Goal: Task Accomplishment & Management: Complete application form

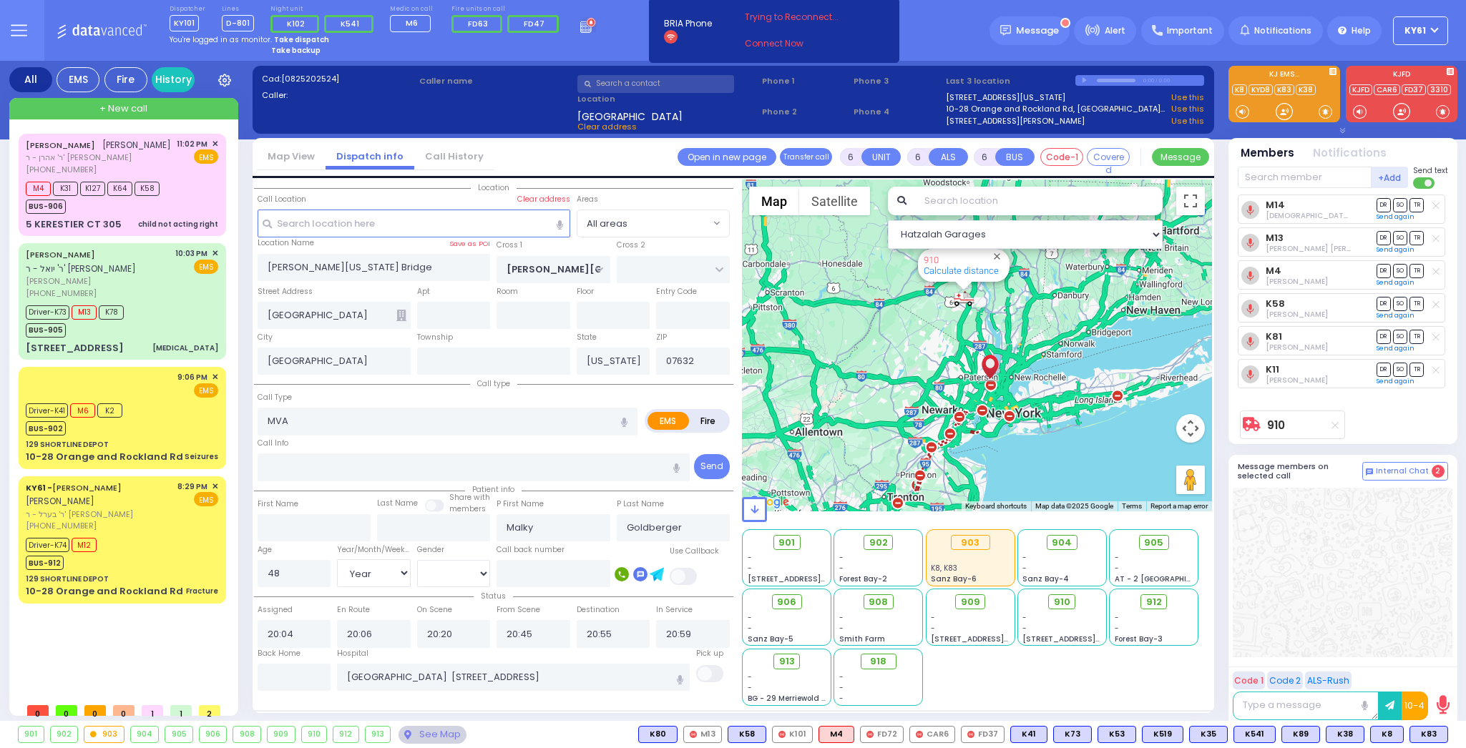
select select "Year"
select select "[DEMOGRAPHIC_DATA]"
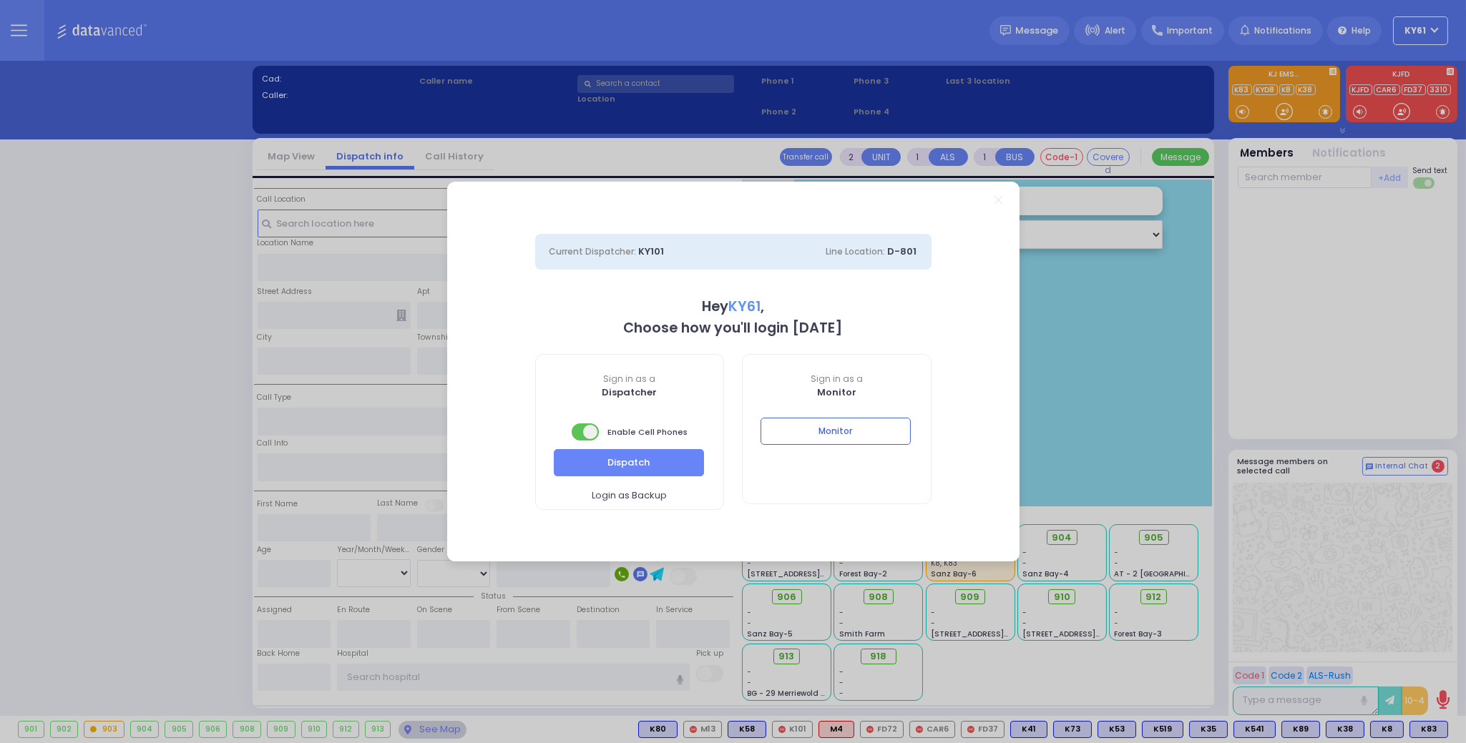
select select "7"
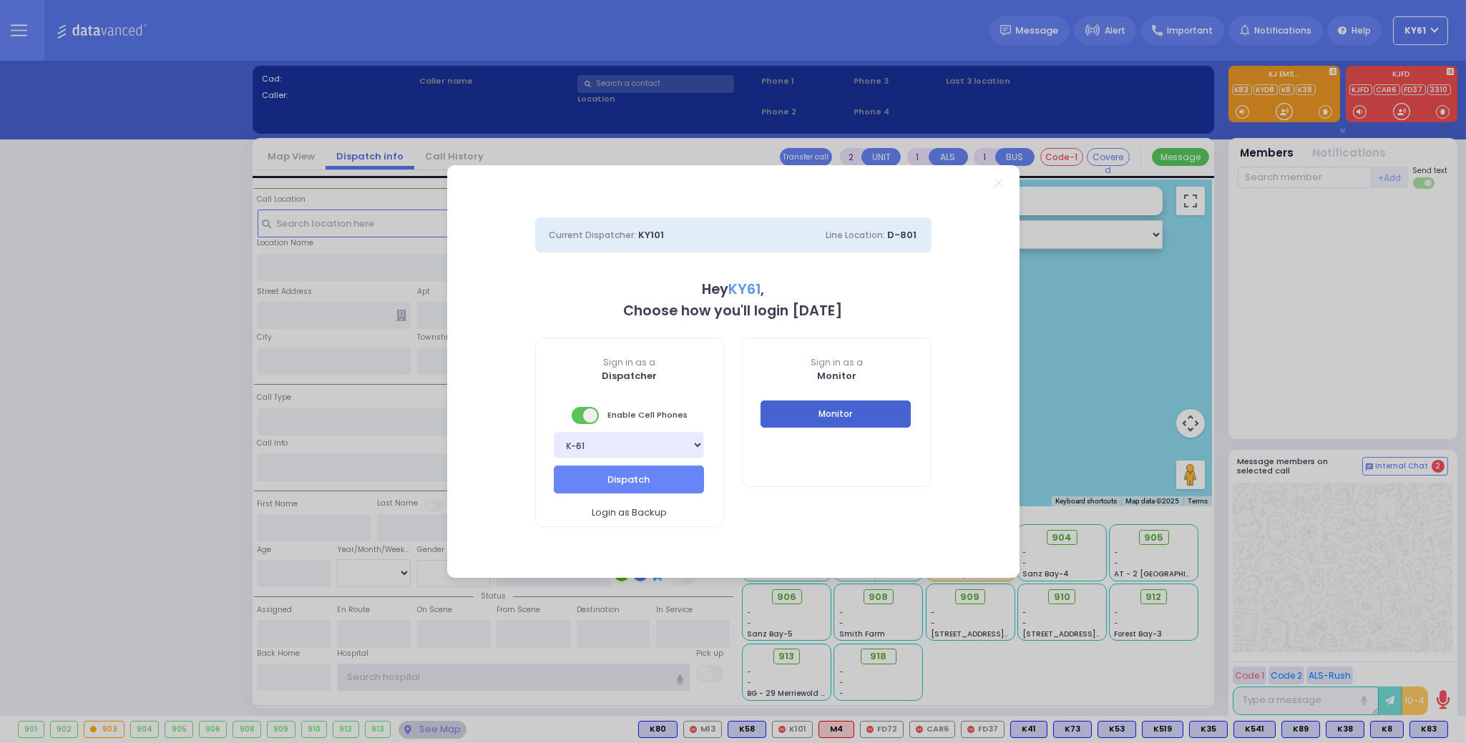
type input "ky61"
click at [876, 422] on button "Monitor" at bounding box center [835, 414] width 150 height 27
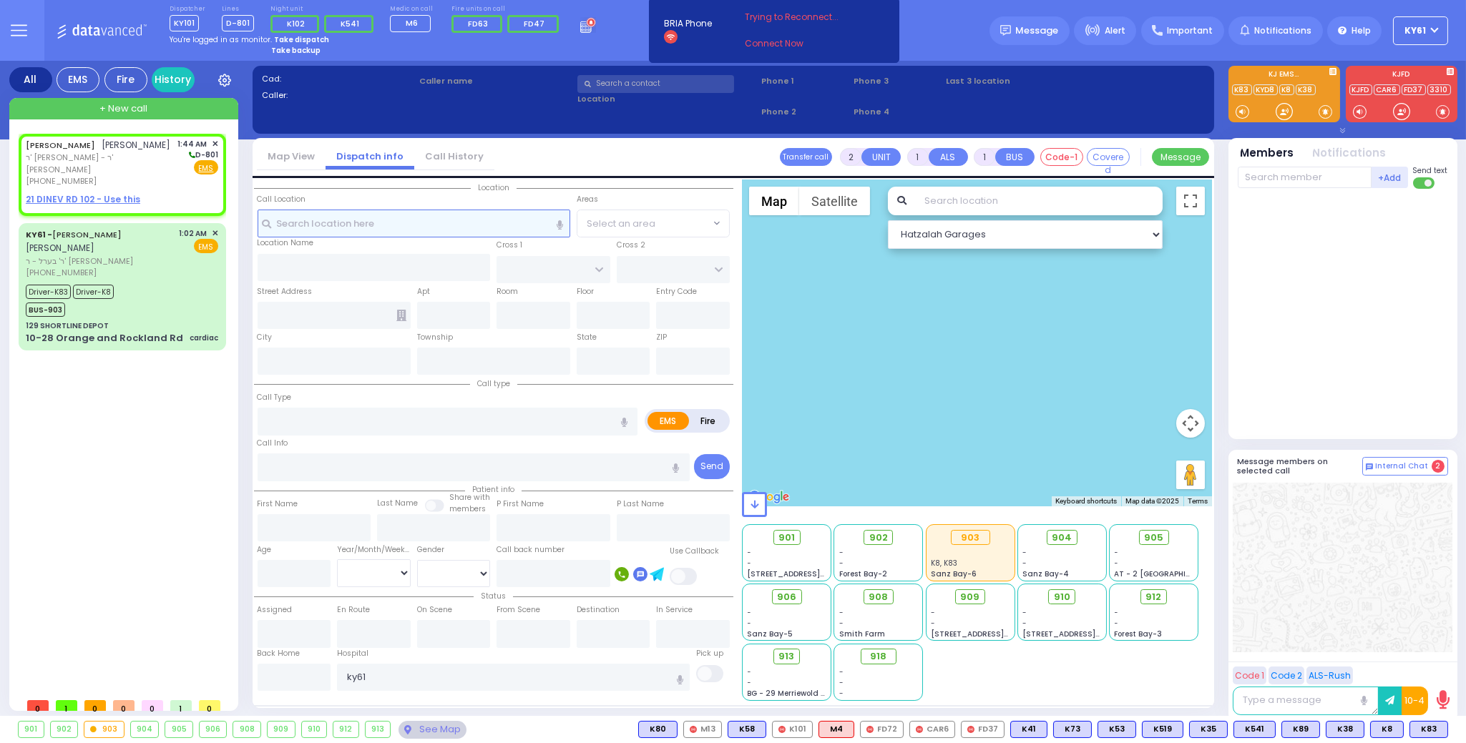
select select
radio input "true"
type input "KALMEN ELIEZER"
type input "KORNBLY"
select select
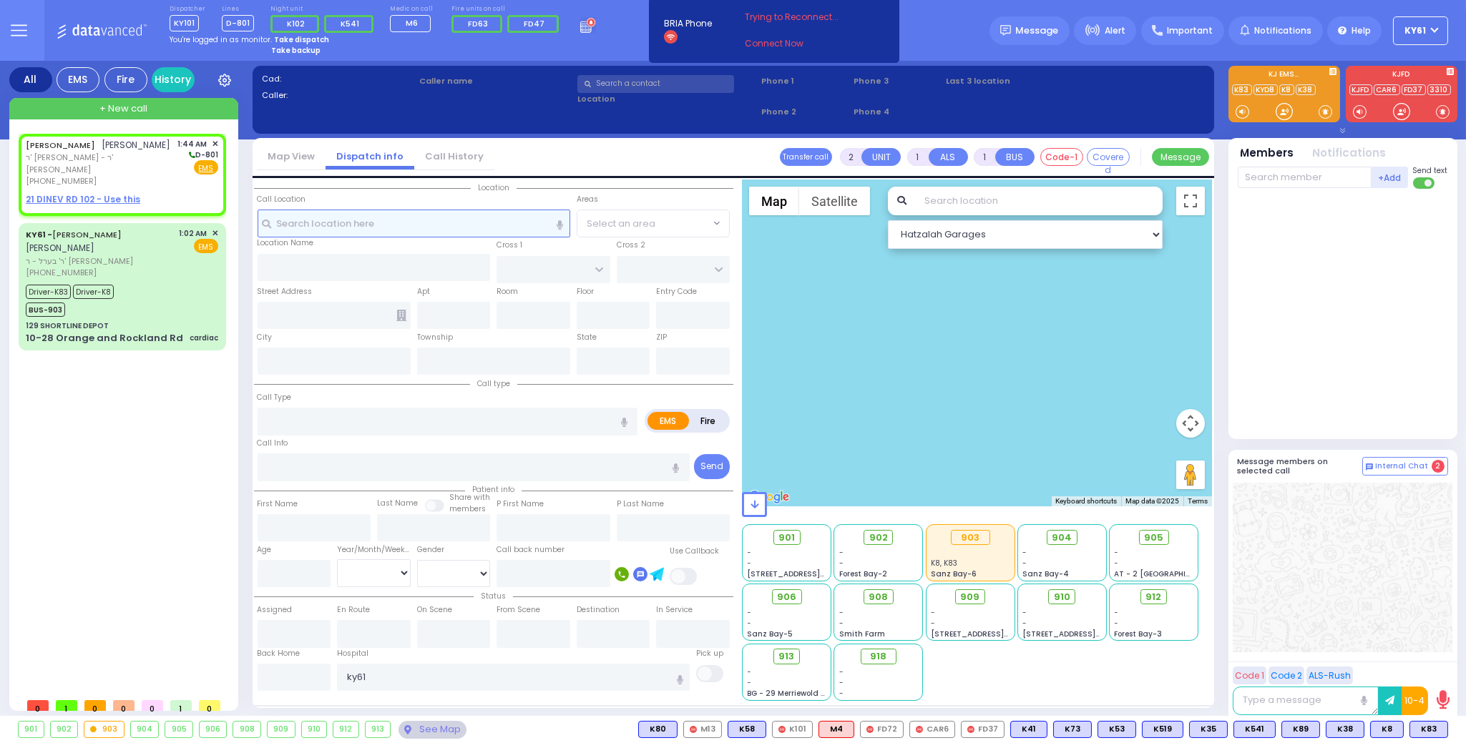
type input "01:44"
select select "Hatzalah Garages"
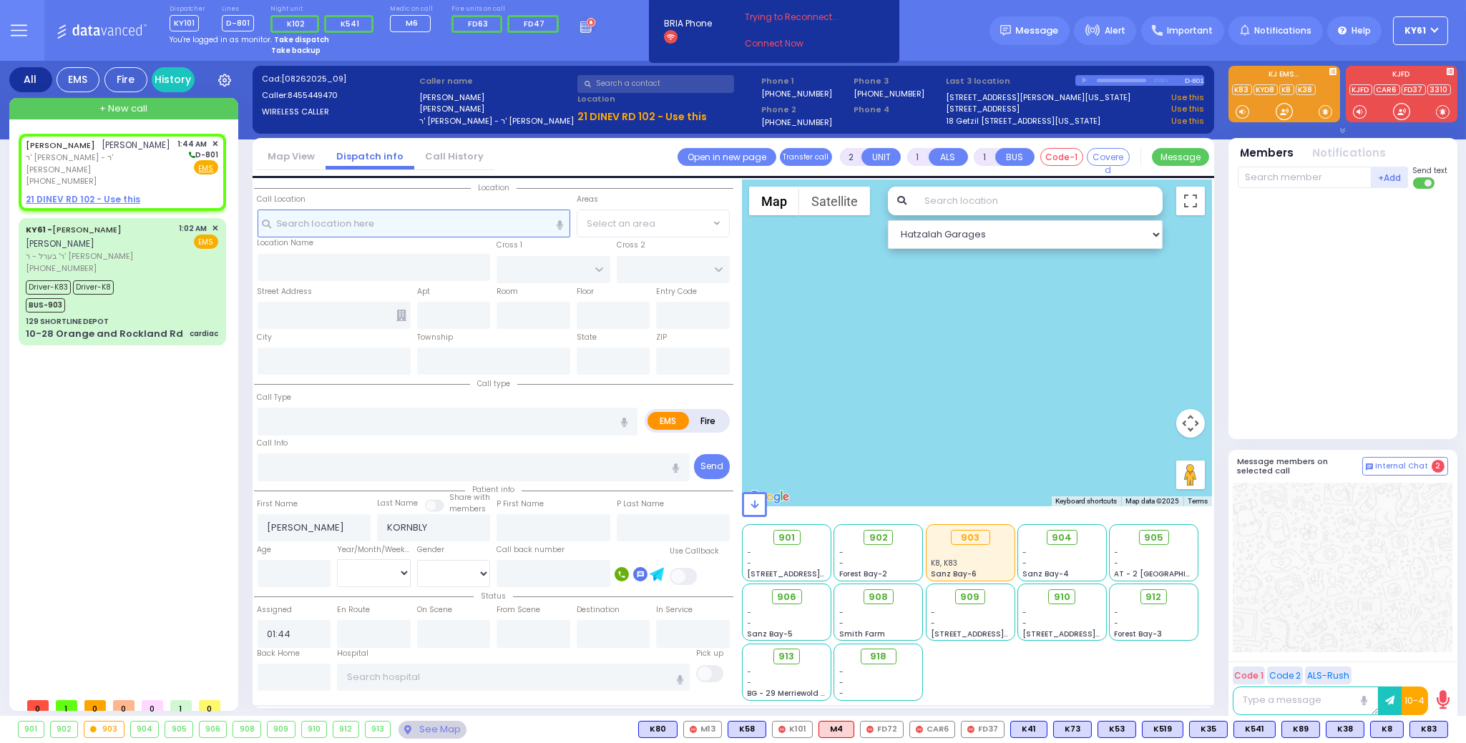
select select
radio input "true"
select select
select select "Hatzalah Garages"
select select
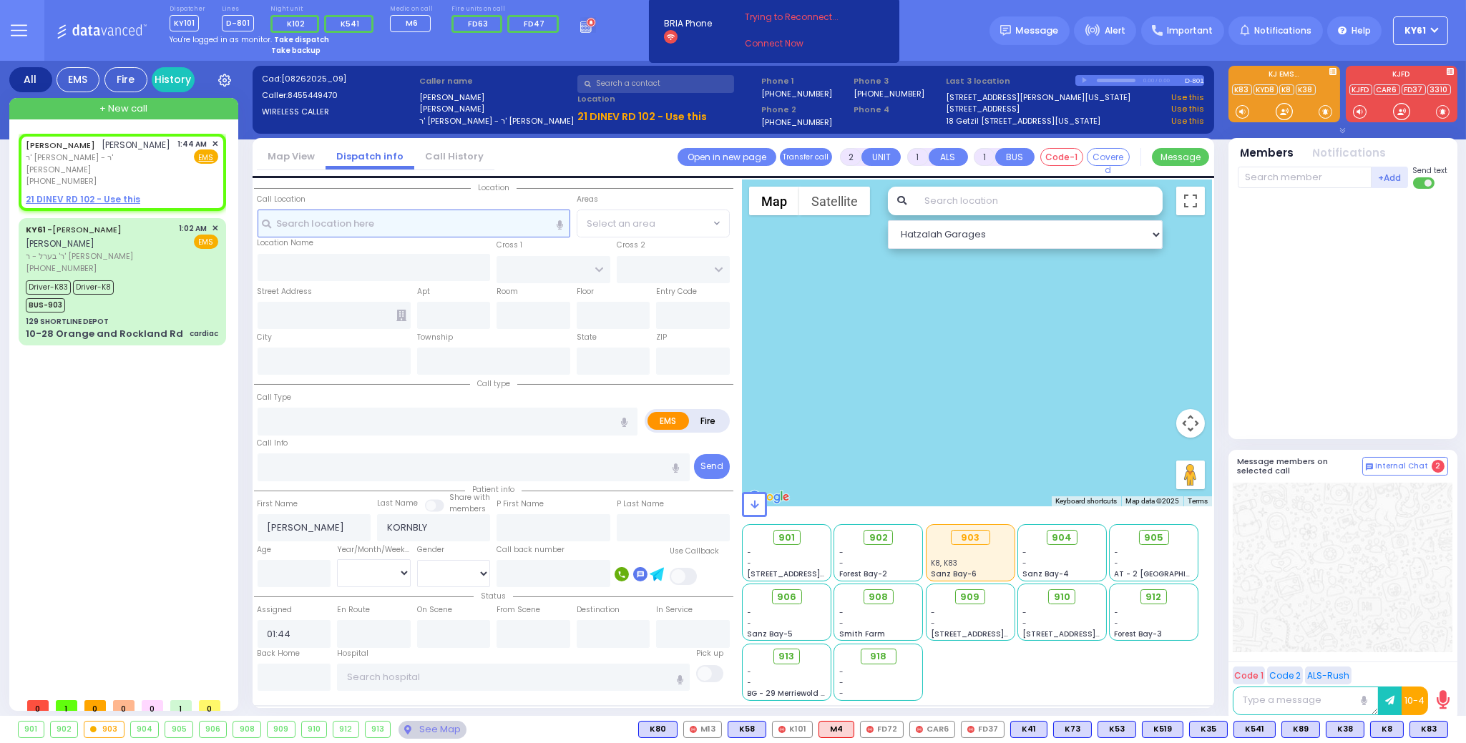
radio input "true"
select select
select select "Hatzalah Garages"
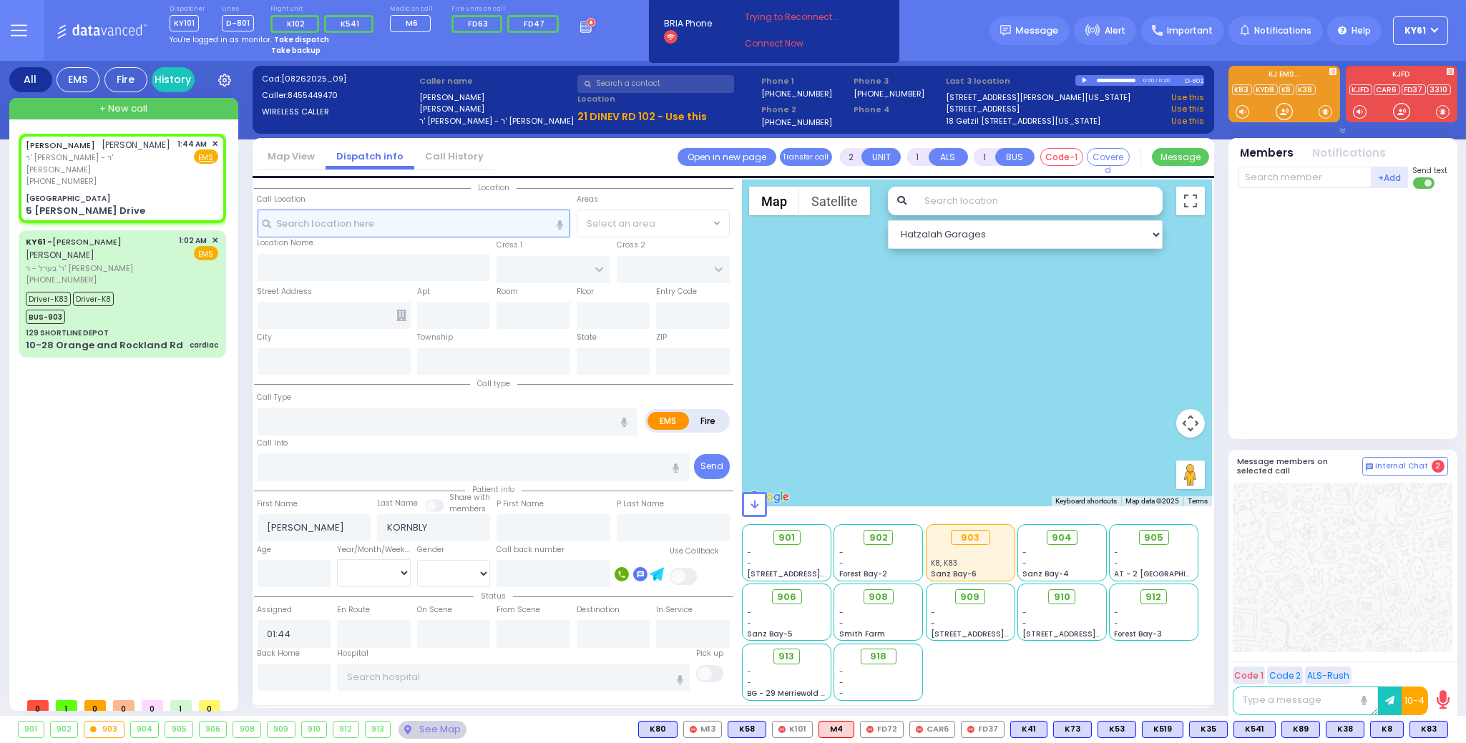
select select
radio input "true"
select select
type input "UTA Paradise Girls School"
type input "ISRAEL ZUPNICK DR"
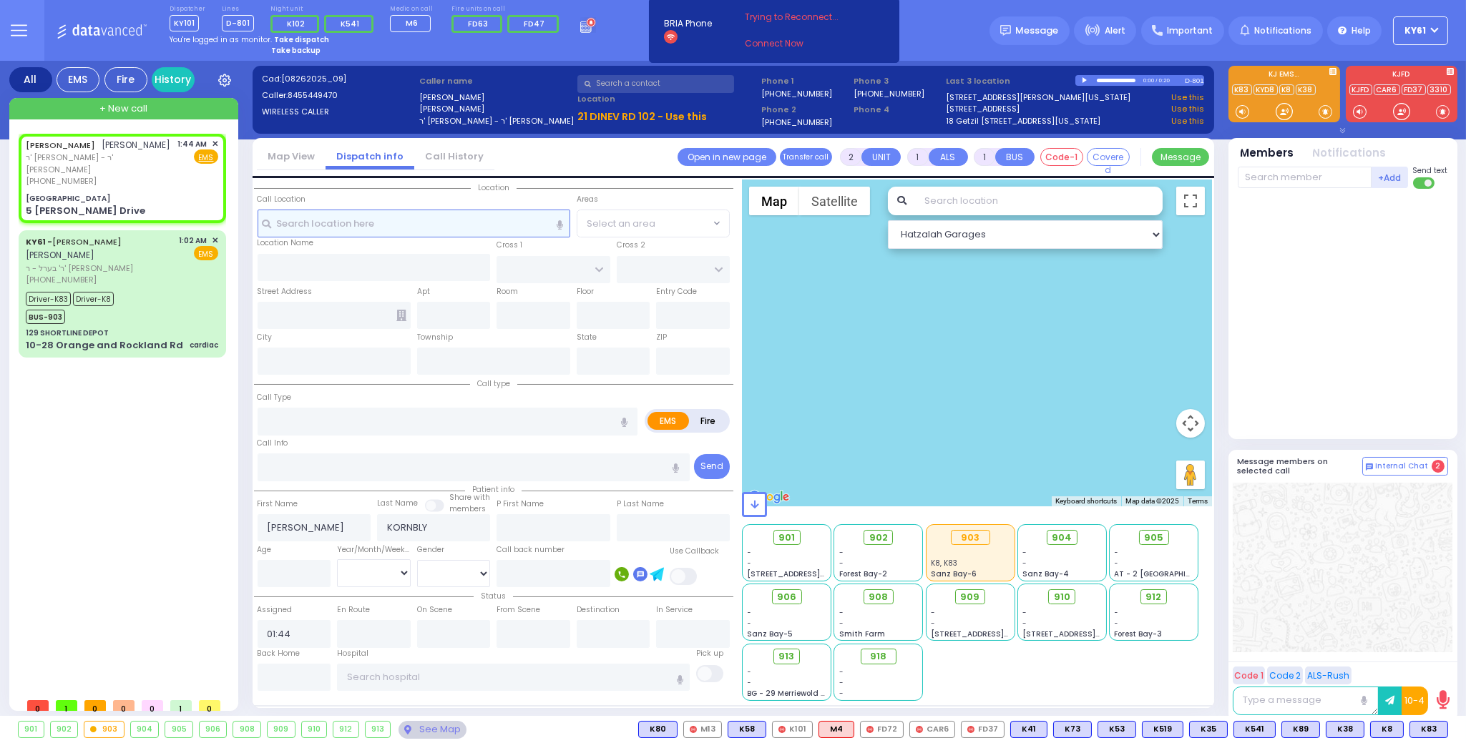
type input "5 Israel Zupnick Drive"
type input "Kiryas Joel"
type input "New York"
type input "10950"
select select "Hatzalah Garages"
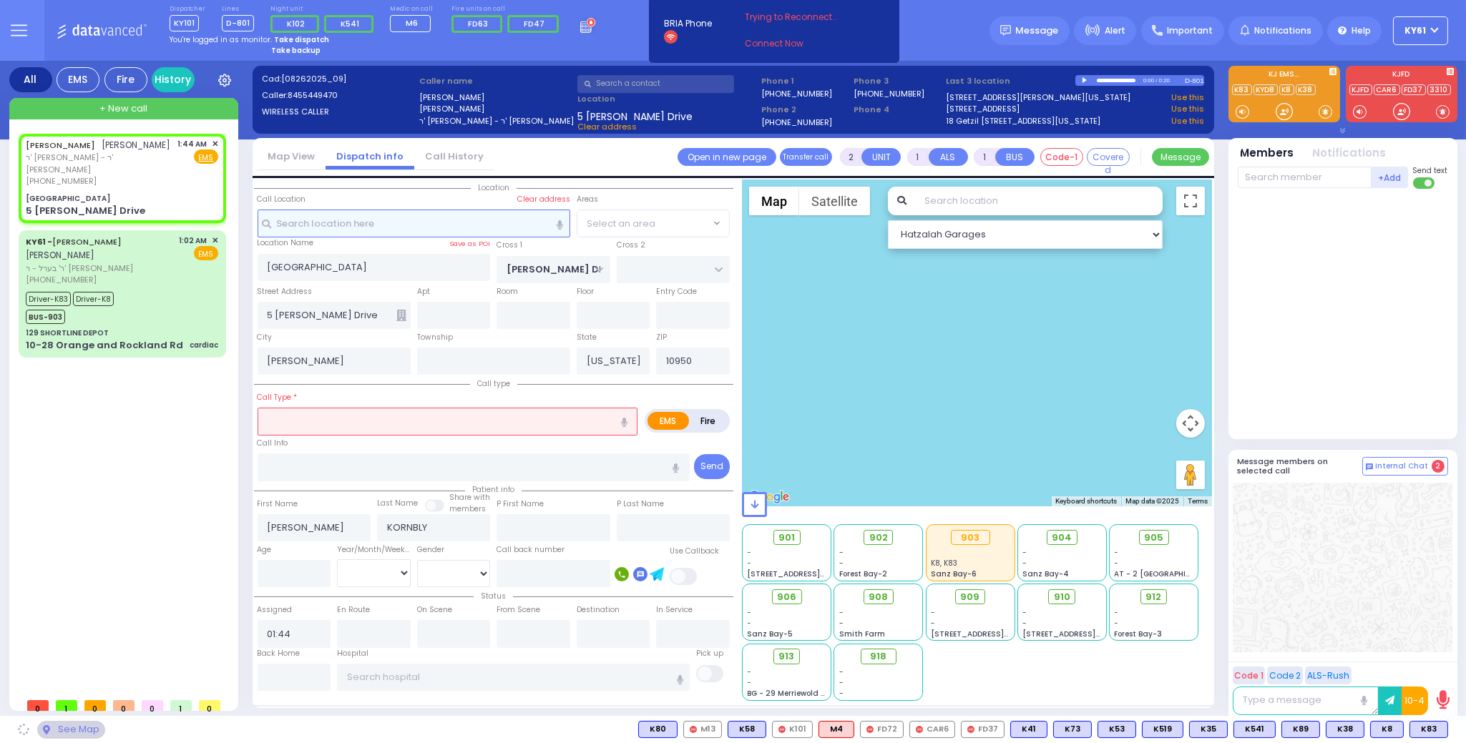
select select "SECTION 4"
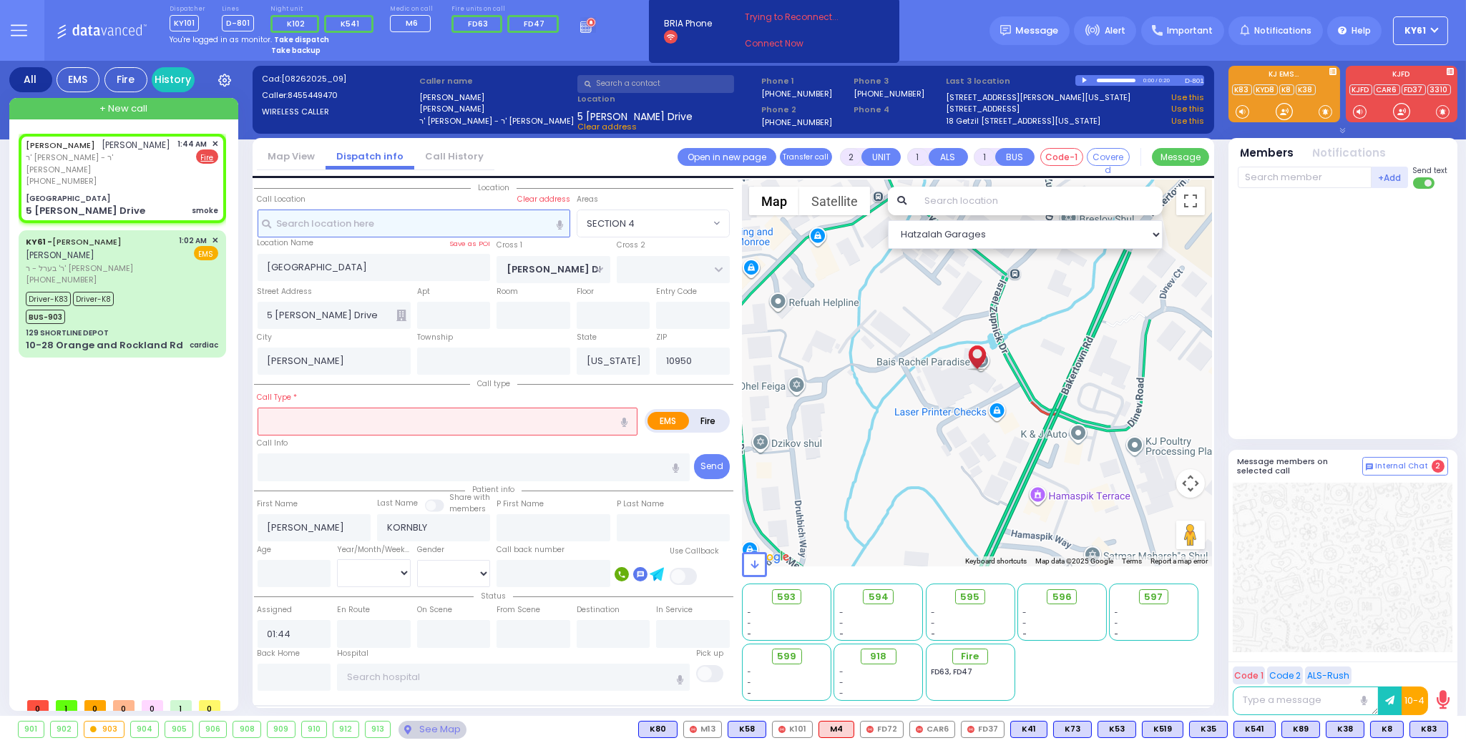
select select
type input "smoke"
radio input "false"
radio input "true"
select select
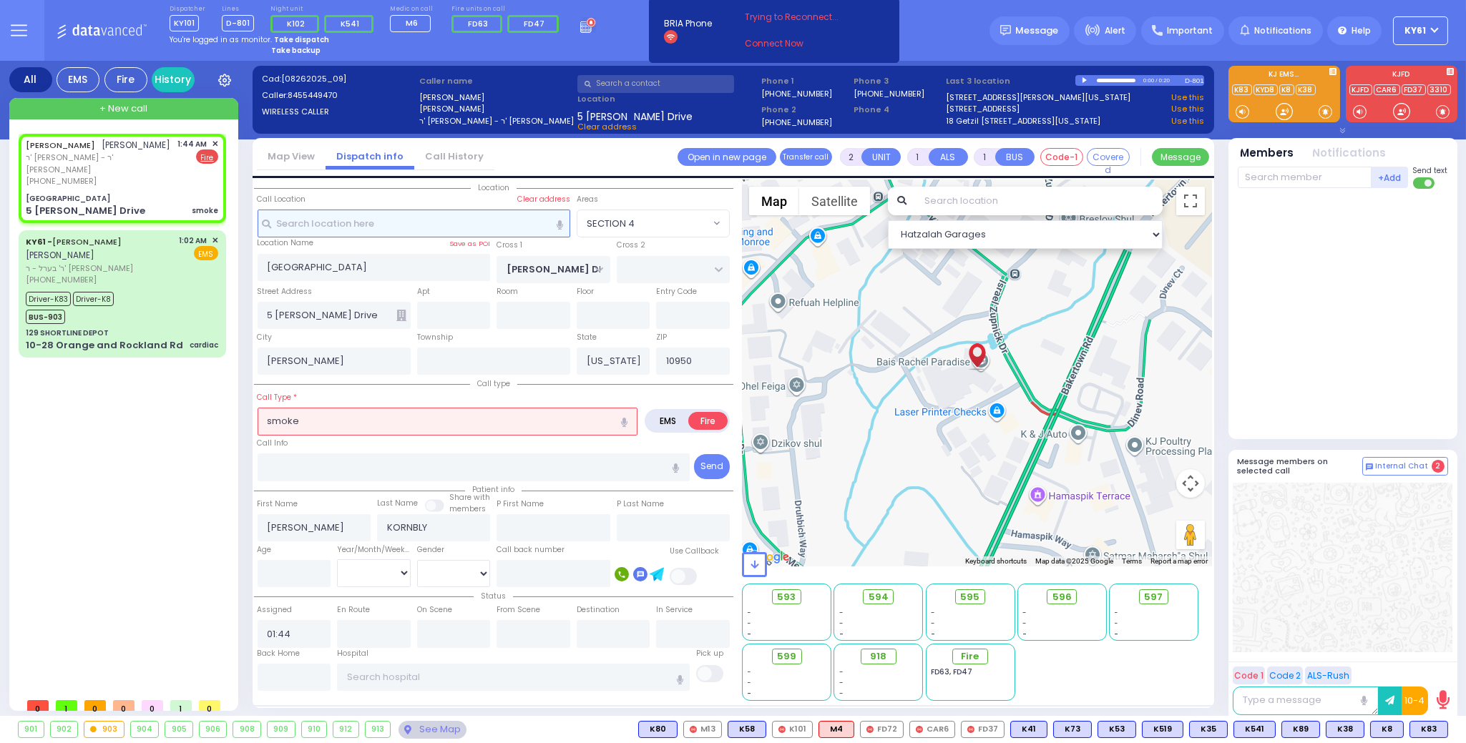
select select "Hatzalah Garages"
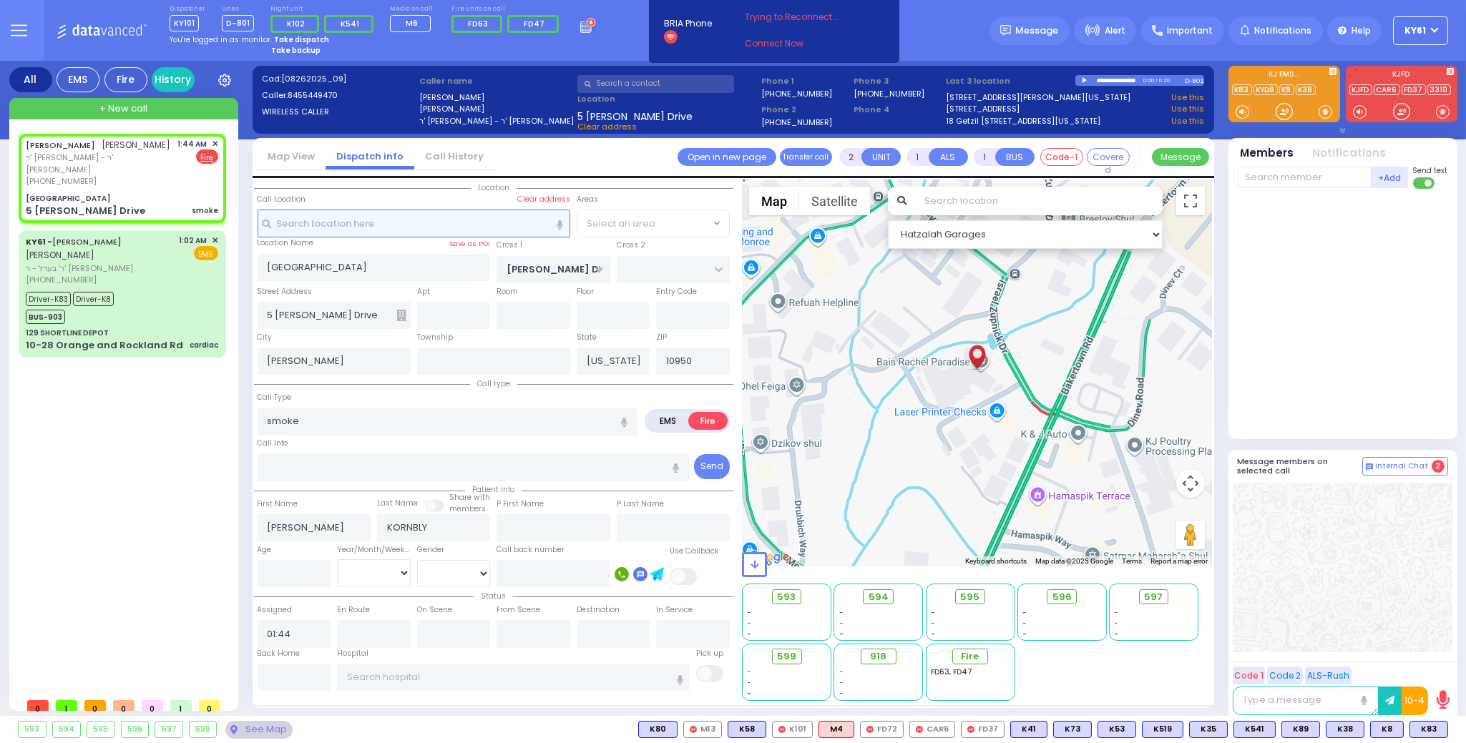
select select "SECTION 4"
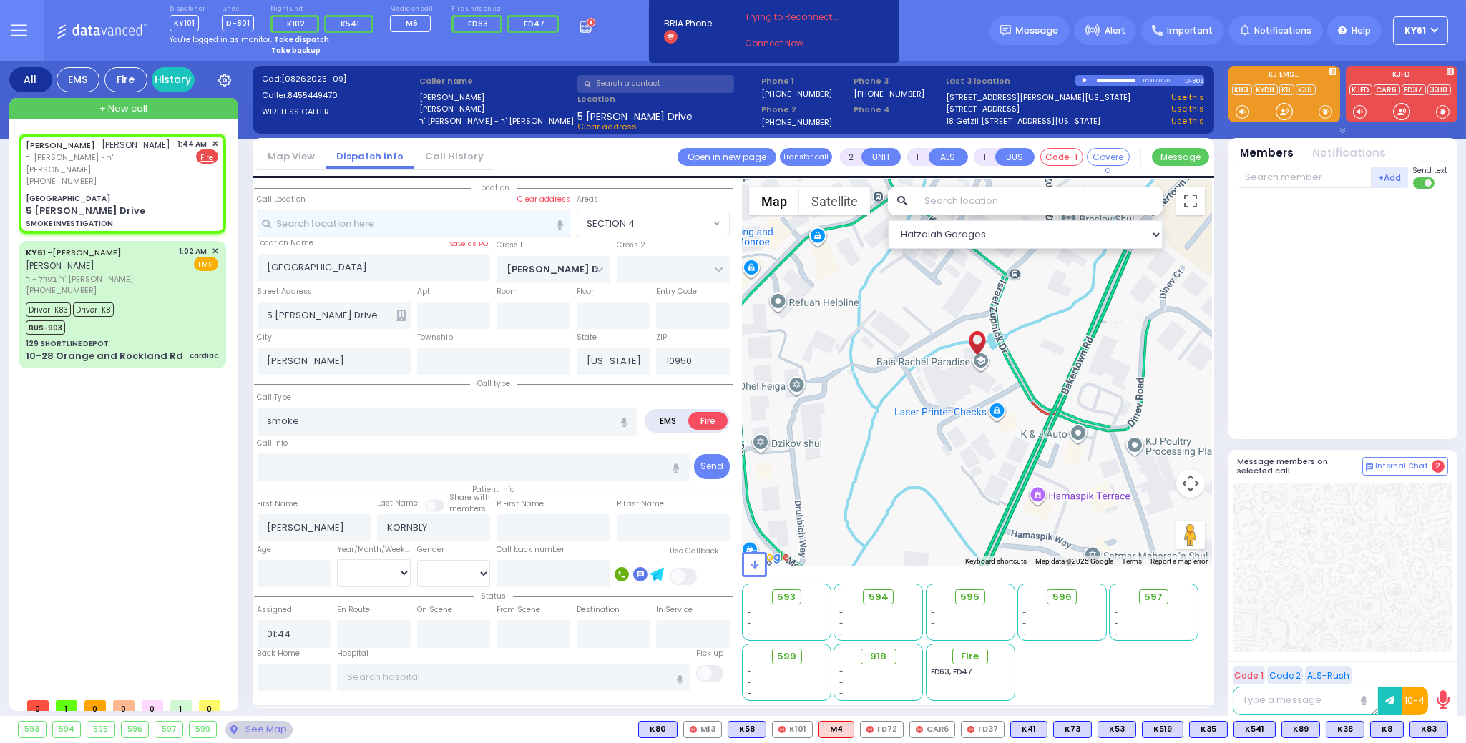
select select
type input "SMOKE INVESTIGATION"
radio input "true"
select select
select select "Hatzalah Garages"
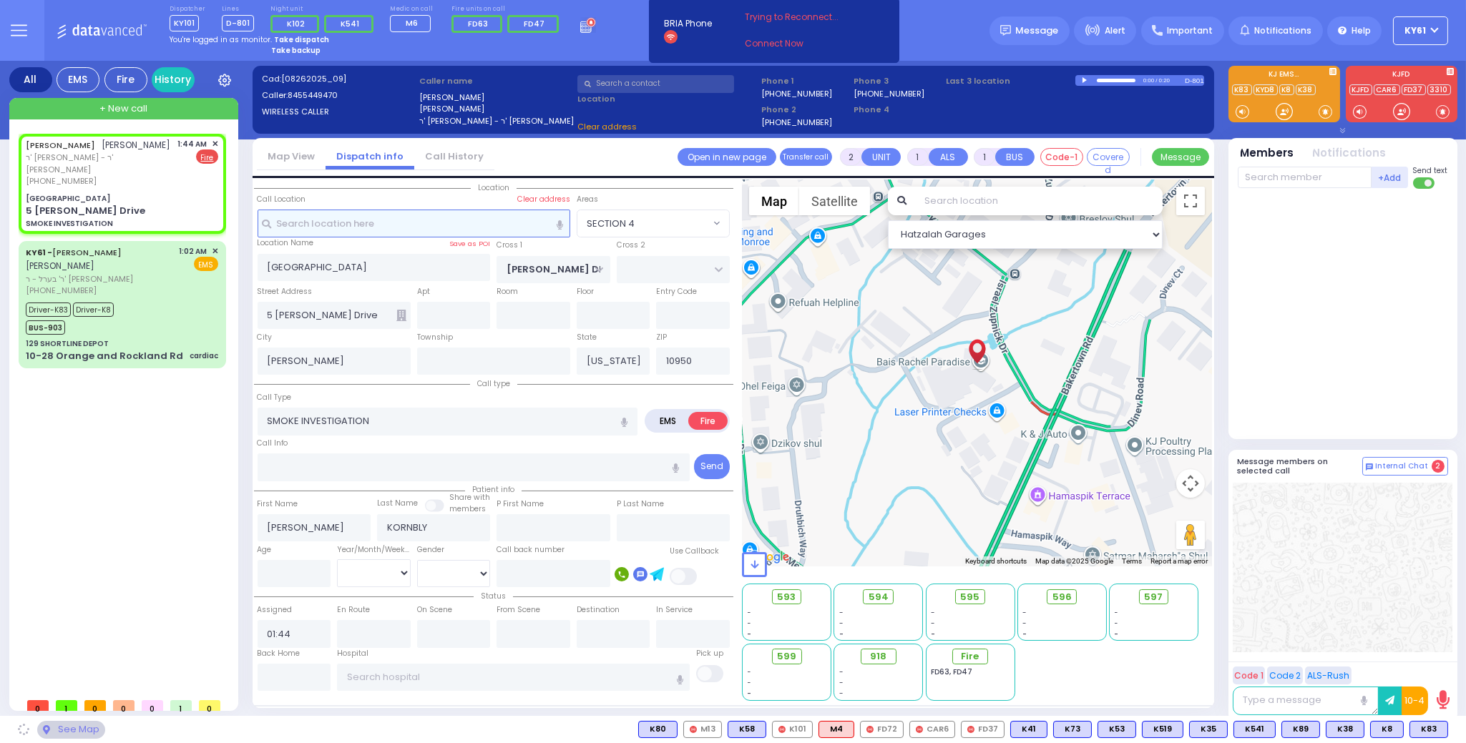
select select "SECTION 4"
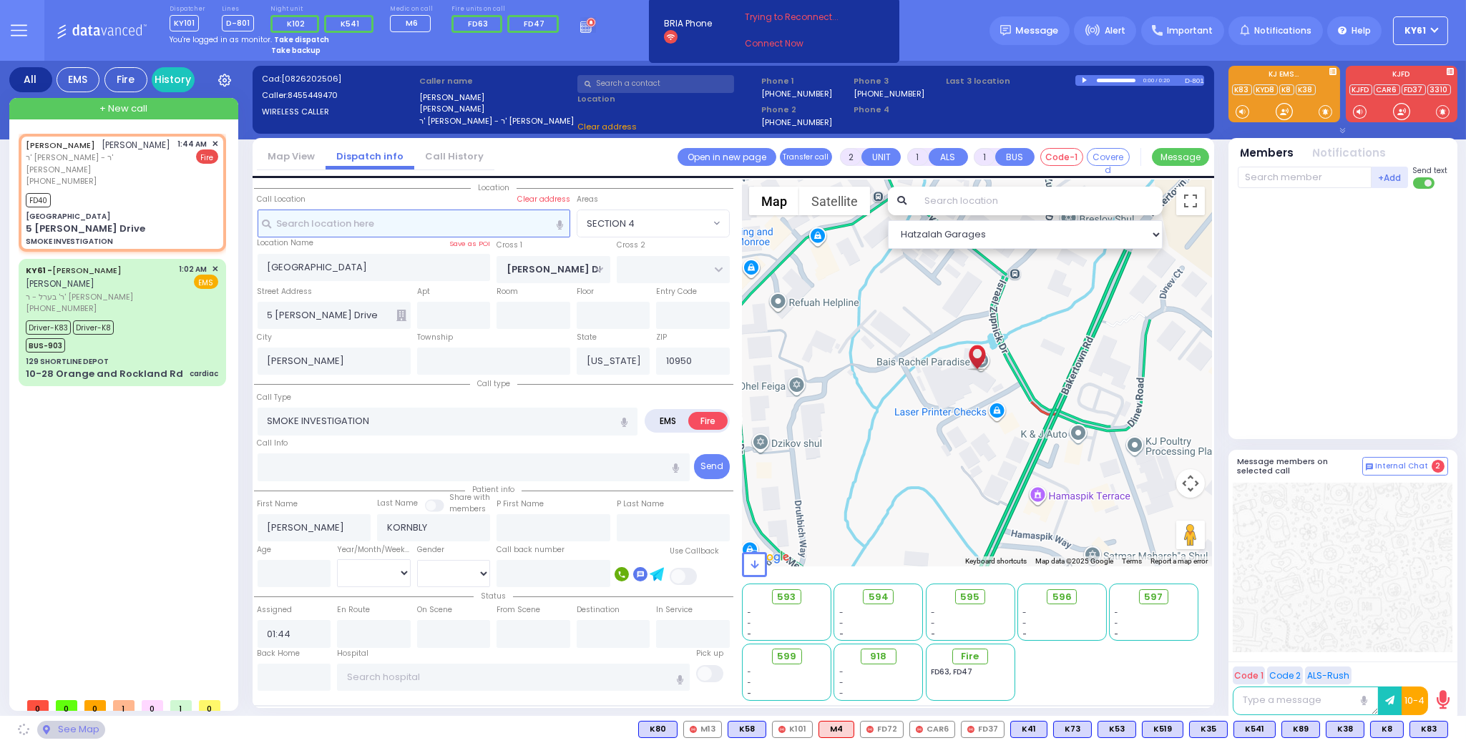
select select
radio input "true"
select select
type input "01:45"
select select "Hatzalah Garages"
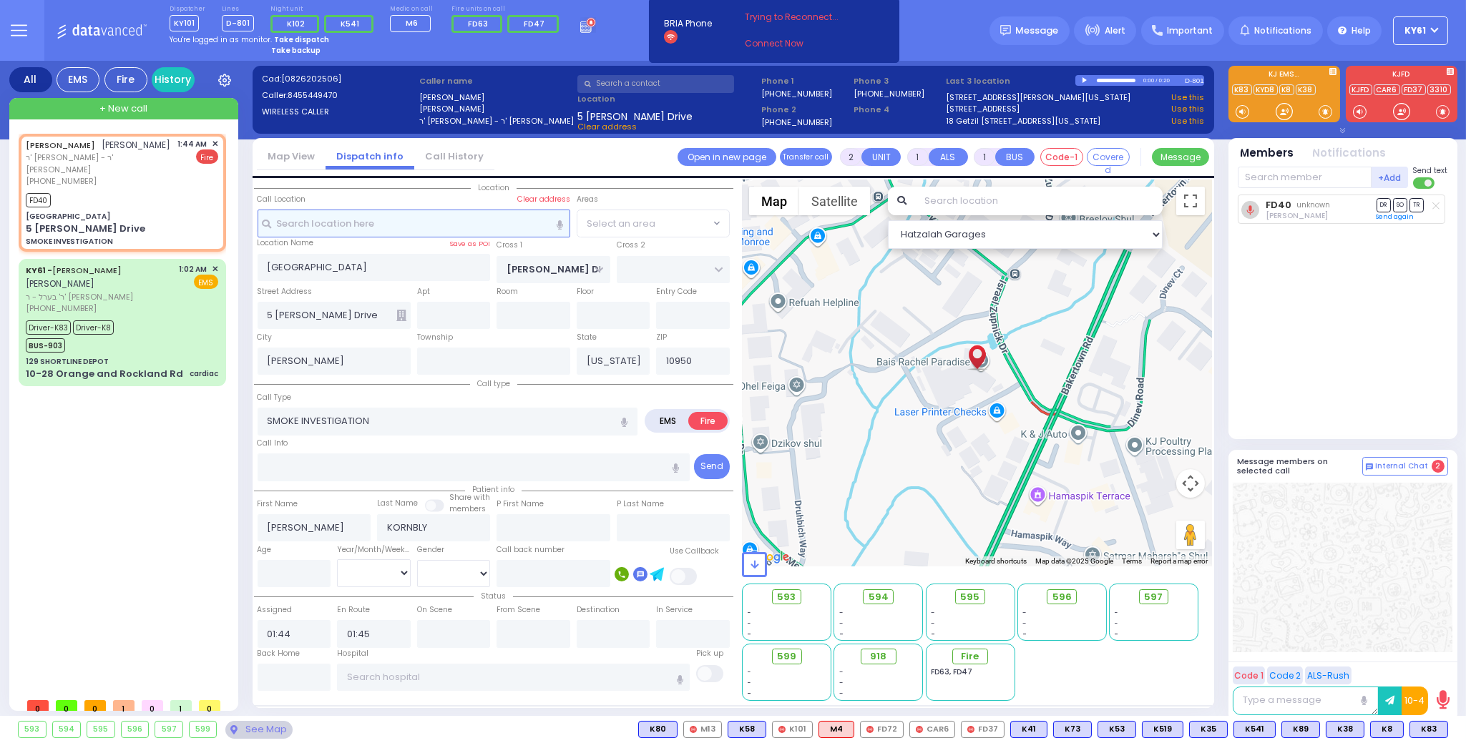
select select "SECTION 4"
select select
radio input "true"
select select
select select "Hatzalah Garages"
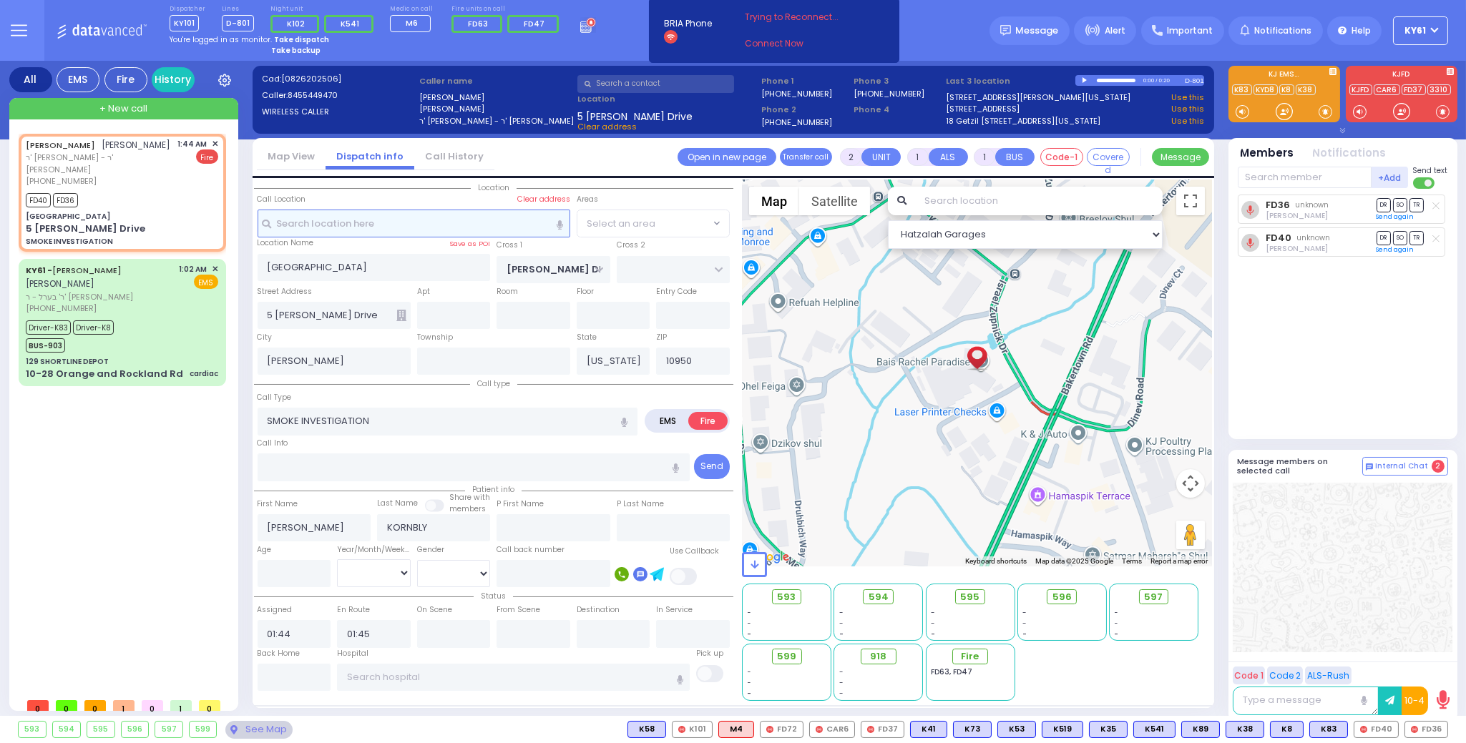
select select "SECTION 4"
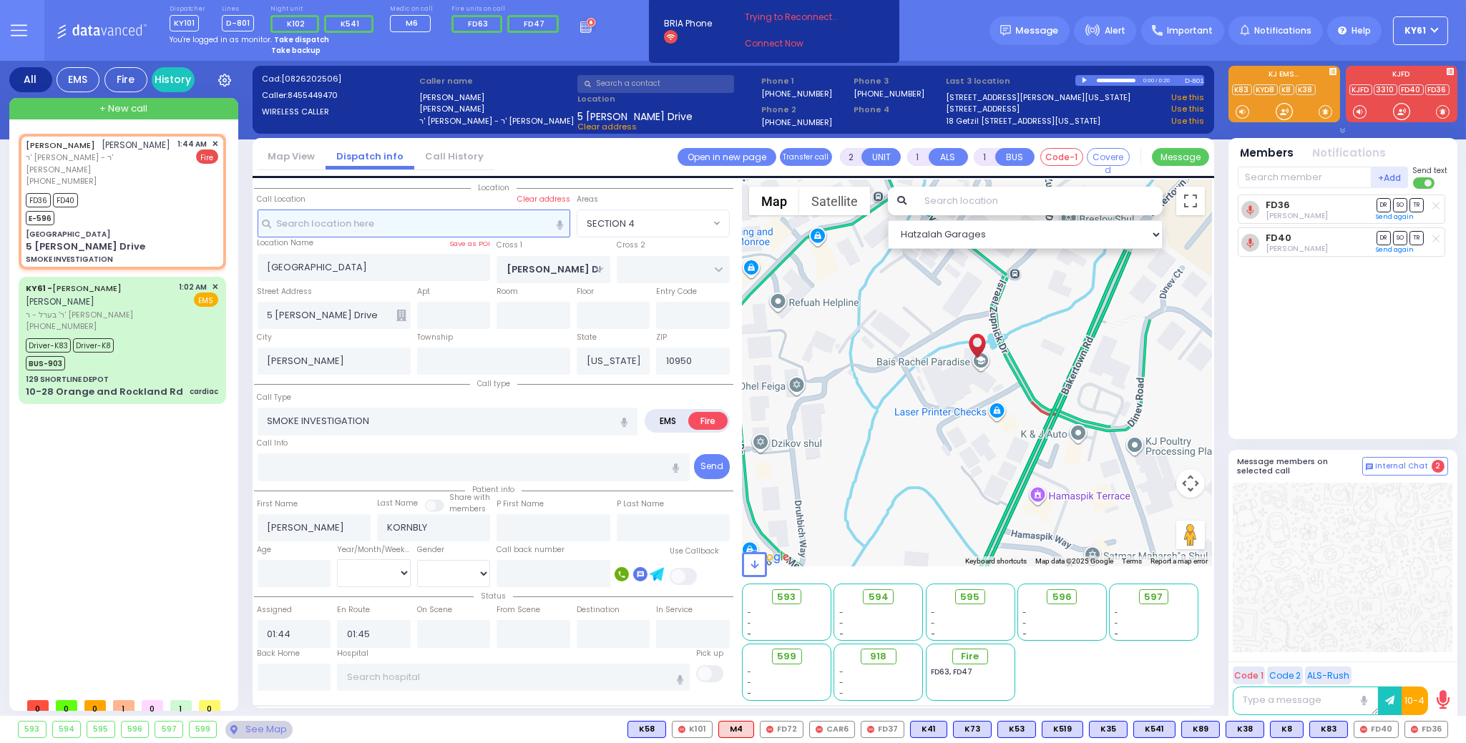
select select
radio input "true"
select select
select select "Hatzalah Garages"
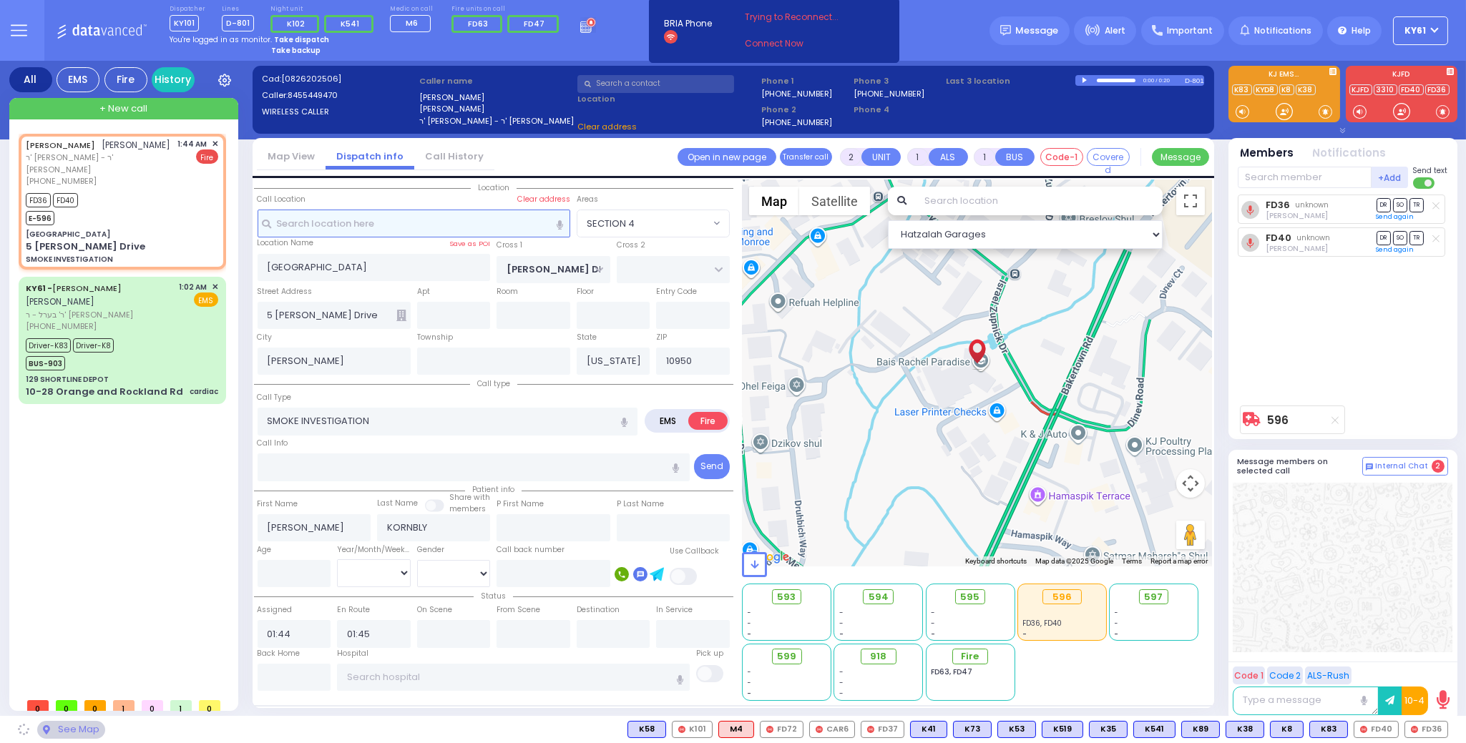
select select "SECTION 4"
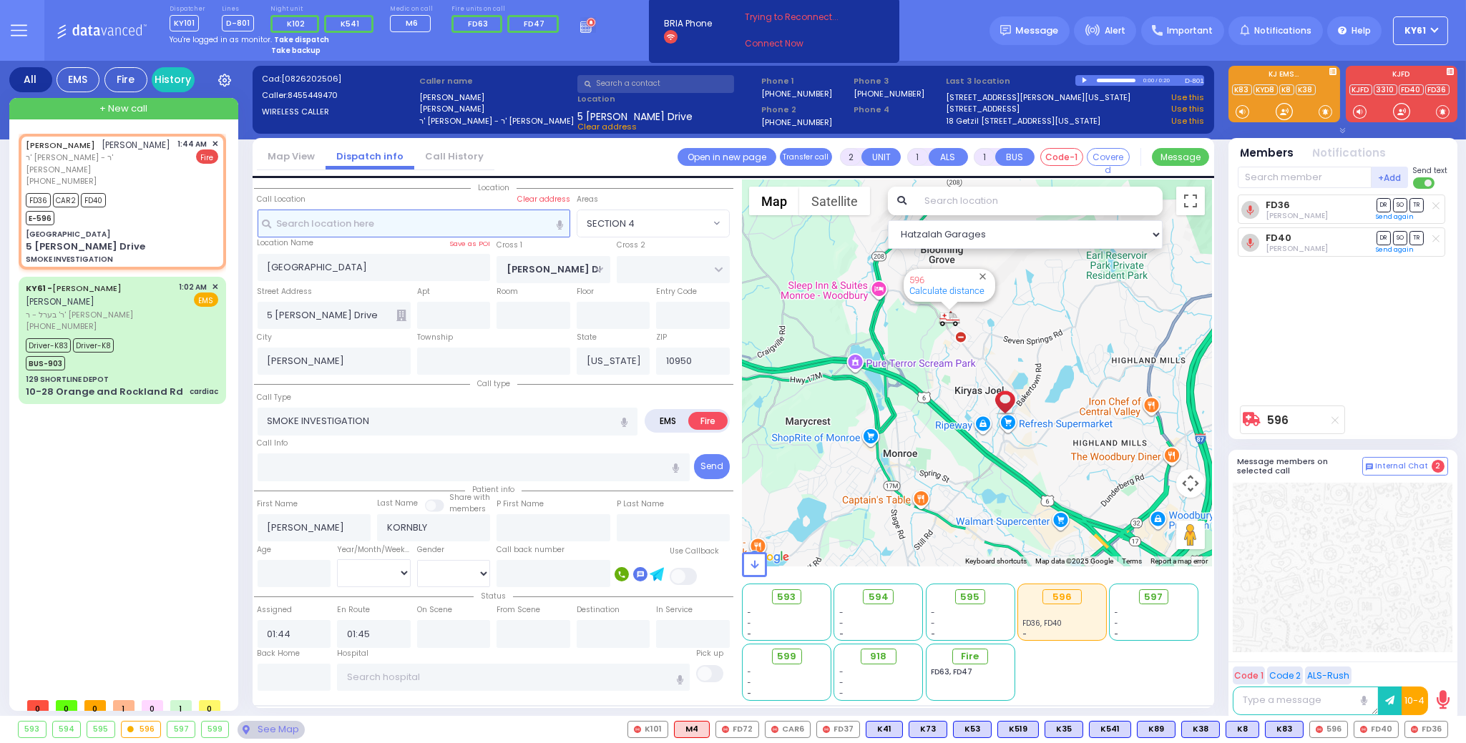
select select
radio input "true"
select select
select select "Hatzalah Garages"
select select "SECTION 4"
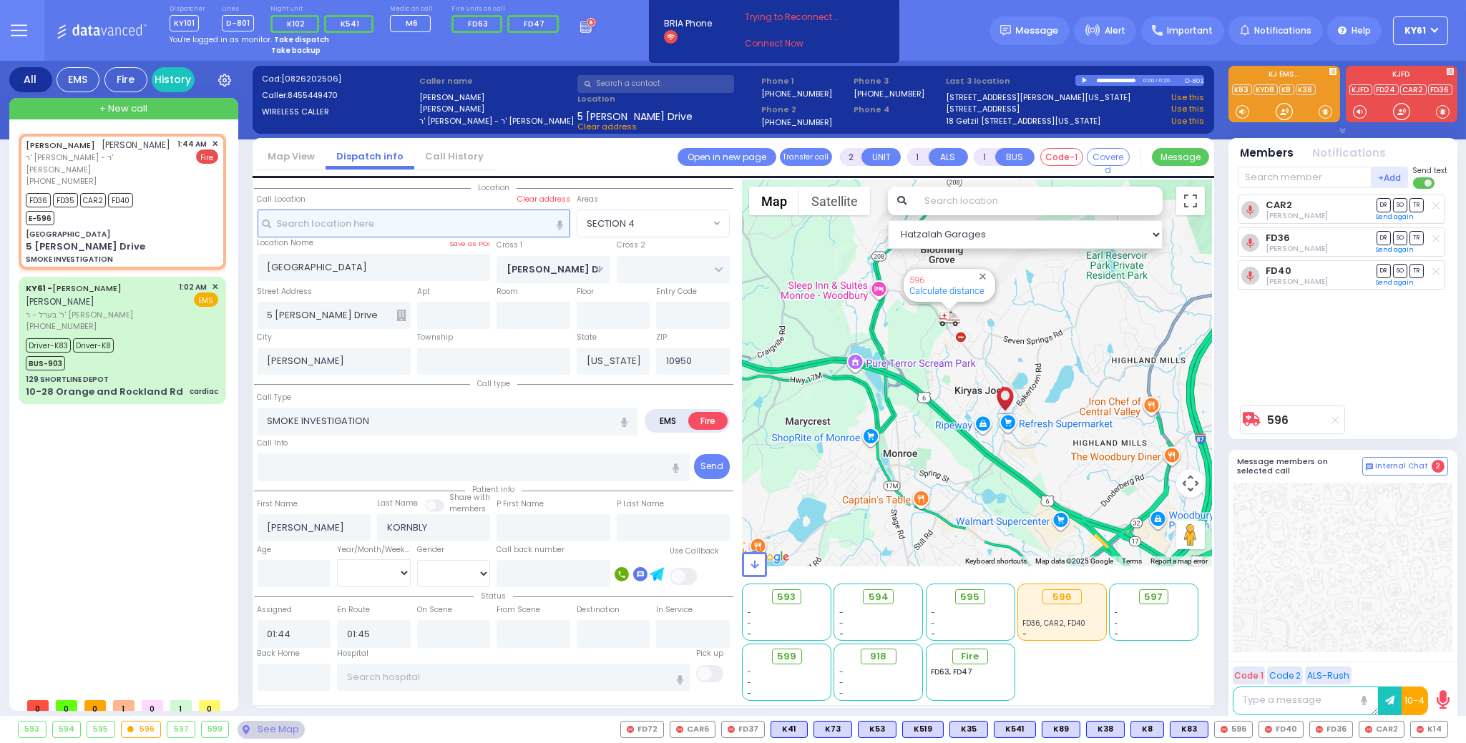
select select
radio input "true"
select select
select select "Hatzalah Garages"
select select "SECTION 4"
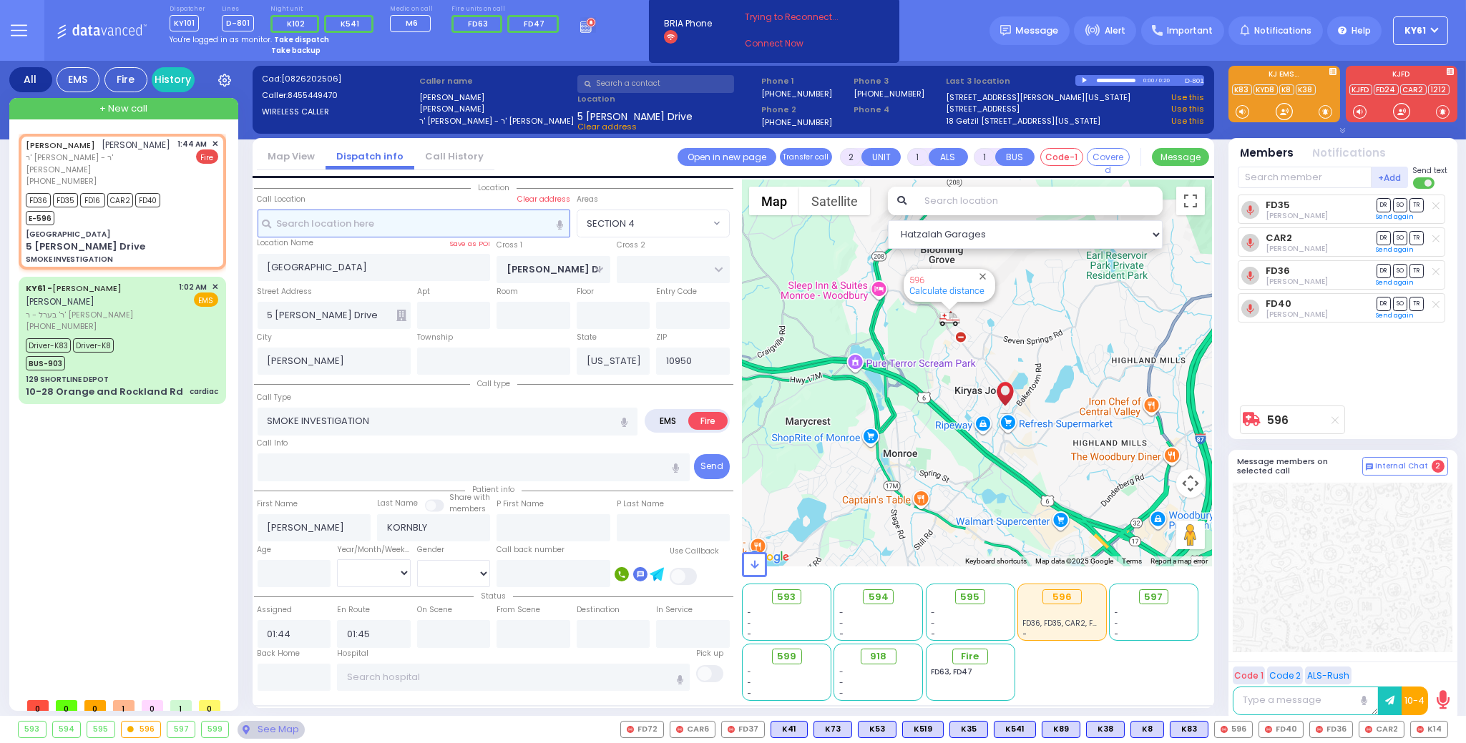
select select
radio input "true"
select select
select select "Hatzalah Garages"
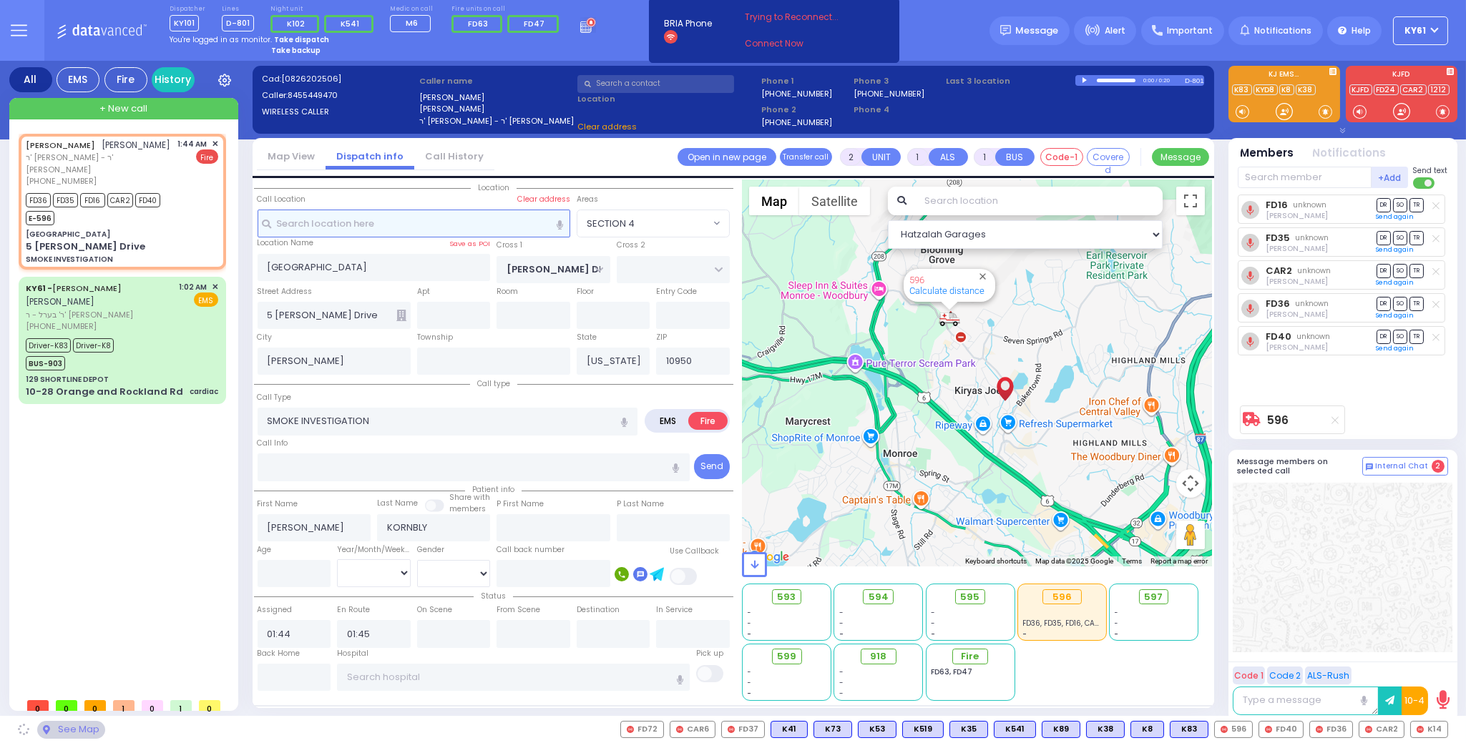
select select "SECTION 4"
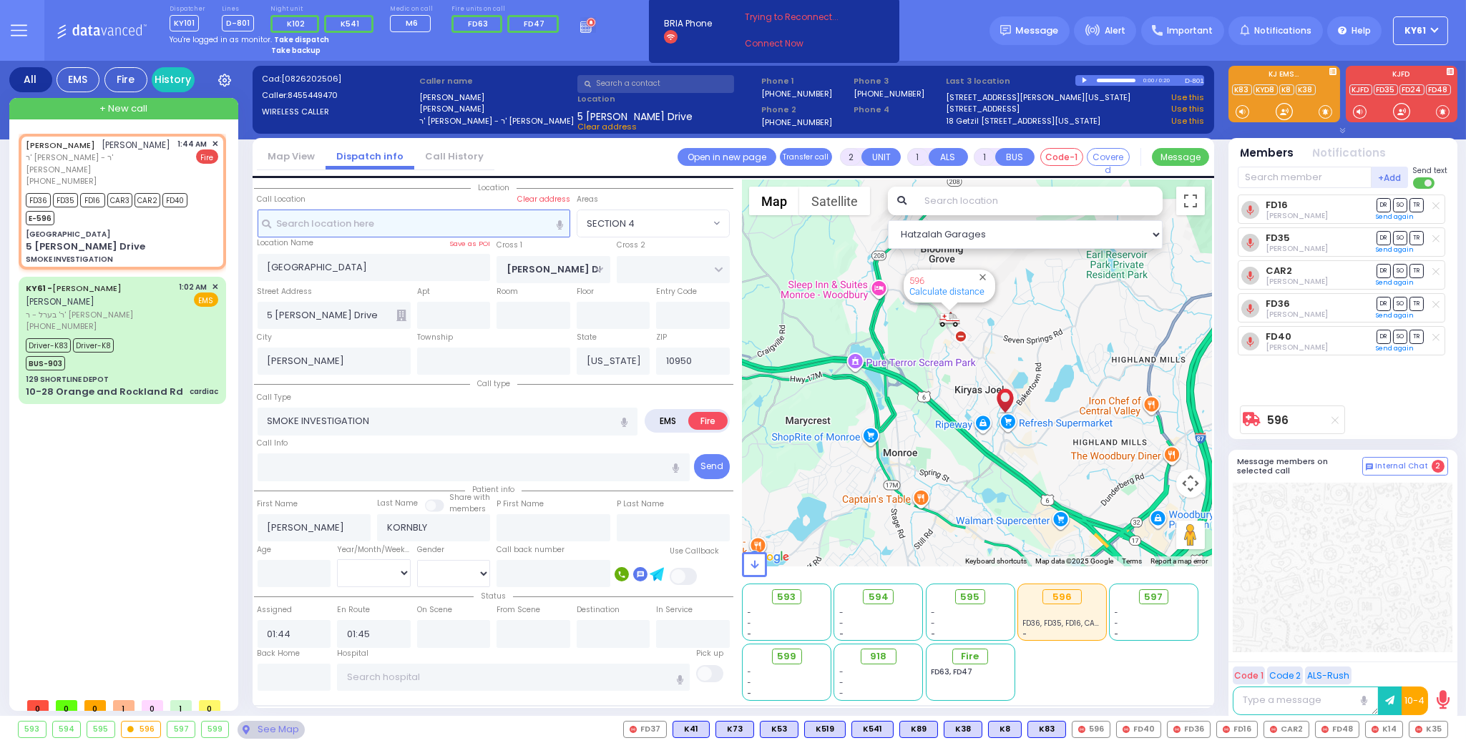
select select
radio input "true"
select select
select select "Hatzalah Garages"
select select "SECTION 4"
